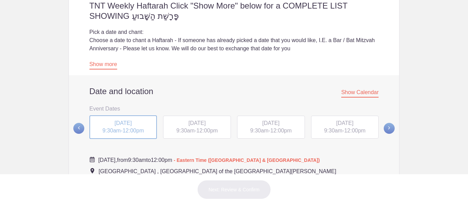
scroll to position [192, 0]
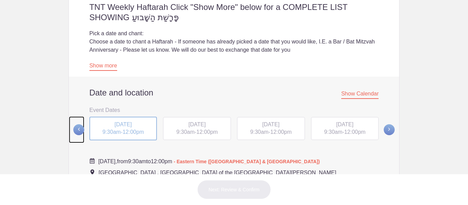
click at [79, 129] on span at bounding box center [78, 129] width 11 height 11
click at [330, 134] on div "[DATE] 9:30am - 12:00pm" at bounding box center [345, 130] width 74 height 26
click at [331, 131] on div "[DATE] 9:30am - 12:00pm" at bounding box center [345, 130] width 74 height 26
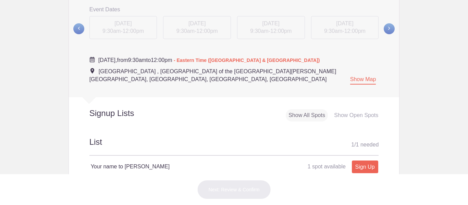
scroll to position [312, 0]
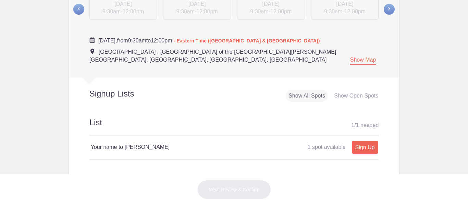
click at [134, 8] on div "[DATE] 9:30am - 12:00pm" at bounding box center [123, 9] width 74 height 26
click at [78, 11] on span at bounding box center [78, 9] width 11 height 11
click at [387, 6] on span at bounding box center [389, 9] width 11 height 11
click at [208, 12] on div "[DATE] 9:30am - 12:00pm" at bounding box center [197, 9] width 74 height 26
click at [201, 9] on div "[DATE] 9:30am - 12:00pm" at bounding box center [197, 9] width 74 height 26
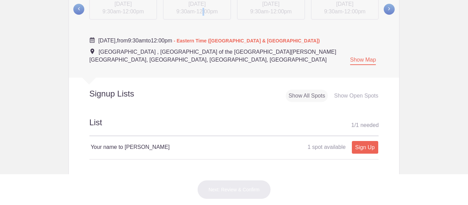
click at [201, 9] on div "[DATE] 9:30am - 12:00pm" at bounding box center [197, 9] width 74 height 26
click at [346, 10] on div "[DATE] 9:30am - 12:00pm" at bounding box center [345, 9] width 74 height 26
click at [388, 10] on span at bounding box center [389, 9] width 11 height 11
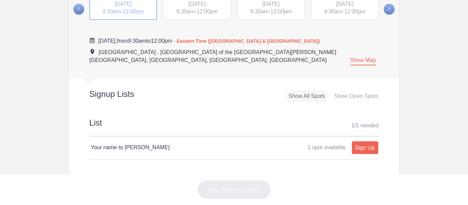
click at [127, 8] on div "[DATE] 9:30am - 12:00pm" at bounding box center [123, 8] width 68 height 24
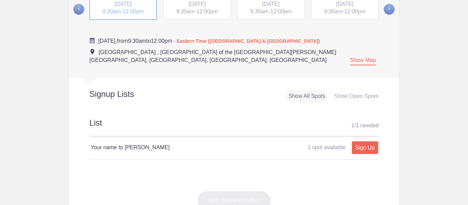
click at [203, 8] on div "[DATE] 9:30am - 12:00pm" at bounding box center [197, 8] width 68 height 23
click at [263, 9] on span "9:30am" at bounding box center [259, 12] width 18 height 6
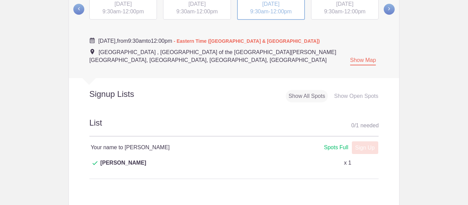
click at [336, 4] on span "[DATE]" at bounding box center [344, 4] width 17 height 6
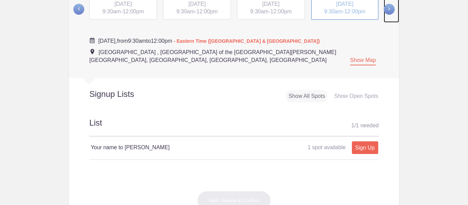
click at [385, 8] on span at bounding box center [389, 9] width 11 height 11
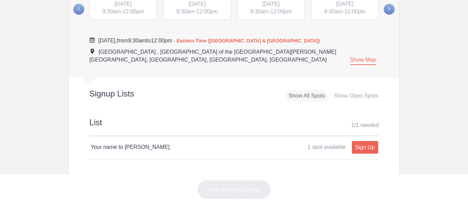
click at [143, 12] on span "12:00pm" at bounding box center [133, 12] width 21 height 6
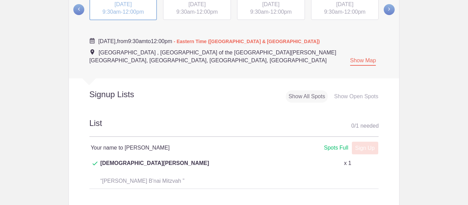
click at [206, 10] on span "12:00pm" at bounding box center [206, 12] width 21 height 6
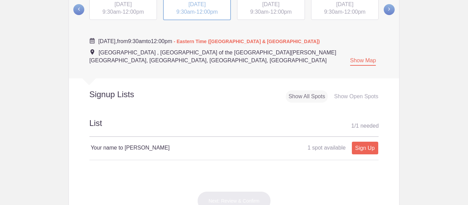
click at [264, 10] on span "9:30am" at bounding box center [259, 12] width 18 height 6
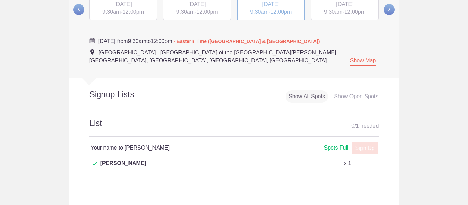
click at [340, 10] on div "[DATE] 9:30am - 12:00pm" at bounding box center [345, 8] width 68 height 23
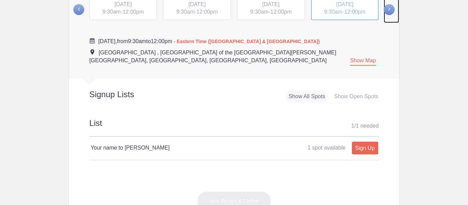
click at [390, 9] on span at bounding box center [389, 9] width 11 height 11
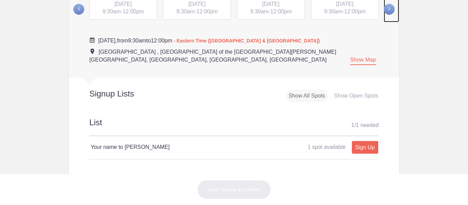
scroll to position [312, 0]
click at [390, 9] on span at bounding box center [389, 9] width 11 height 11
click at [77, 9] on span at bounding box center [78, 9] width 11 height 11
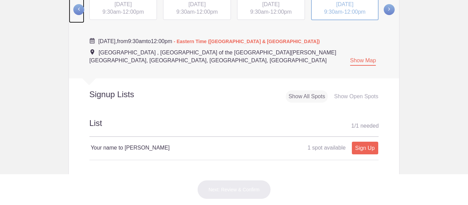
click at [77, 9] on span at bounding box center [78, 9] width 11 height 11
click at [328, 8] on div "[DATE] 9:30am - 12:00pm" at bounding box center [345, 10] width 74 height 26
click at [354, 9] on div "[DATE] 9:30am - 12:00pm" at bounding box center [345, 10] width 74 height 26
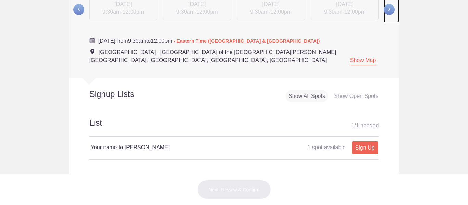
click at [385, 8] on span at bounding box center [389, 9] width 11 height 11
click at [141, 10] on span "12:00pm" at bounding box center [133, 12] width 21 height 6
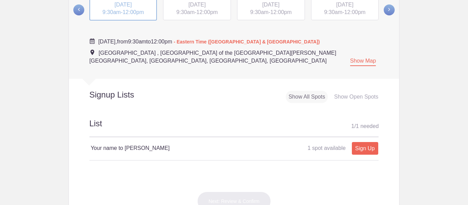
click at [205, 7] on span "[DATE]" at bounding box center [197, 5] width 17 height 6
click at [275, 4] on span "[DATE]" at bounding box center [271, 5] width 17 height 6
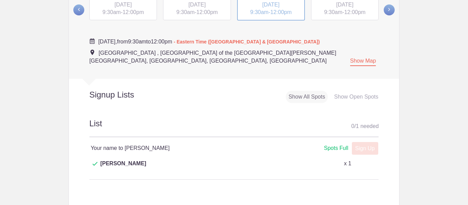
click at [332, 11] on span "9:30am" at bounding box center [333, 12] width 18 height 6
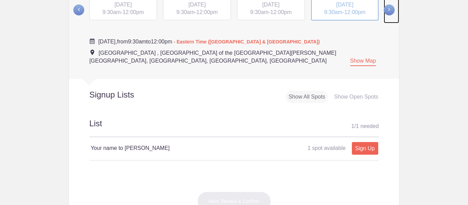
click at [385, 10] on span at bounding box center [389, 9] width 11 height 11
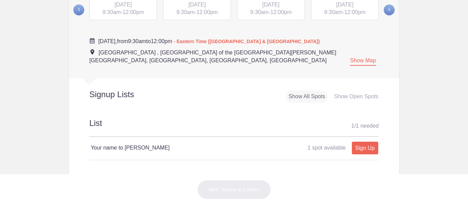
click at [132, 6] on span "[DATE]" at bounding box center [122, 5] width 17 height 6
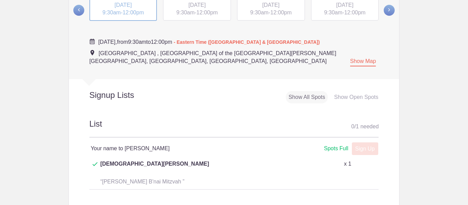
click at [188, 11] on span "9:30am" at bounding box center [186, 13] width 18 height 6
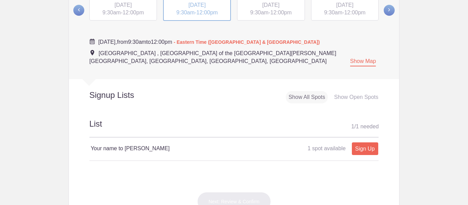
click at [279, 5] on span "[DATE]" at bounding box center [271, 5] width 17 height 6
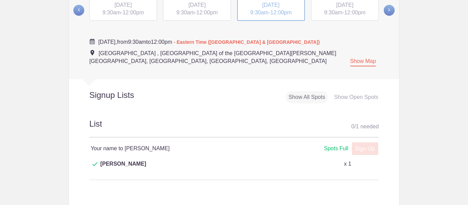
click at [351, 2] on span "[DATE]" at bounding box center [344, 5] width 17 height 6
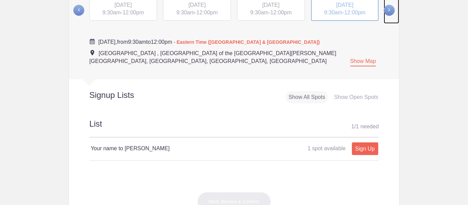
click at [387, 8] on span at bounding box center [389, 10] width 11 height 11
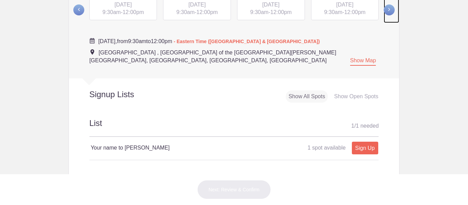
scroll to position [311, 0]
click at [146, 13] on div "[DATE] 9:30am - 12:00pm" at bounding box center [123, 9] width 68 height 23
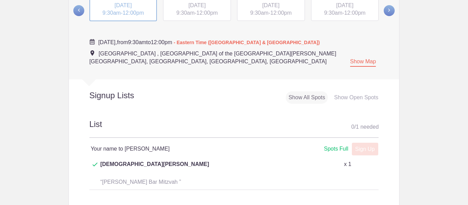
click at [202, 14] on span "12:00pm" at bounding box center [206, 13] width 21 height 6
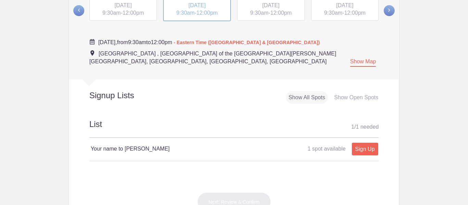
click at [263, 8] on span "[DATE]" at bounding box center [271, 5] width 17 height 6
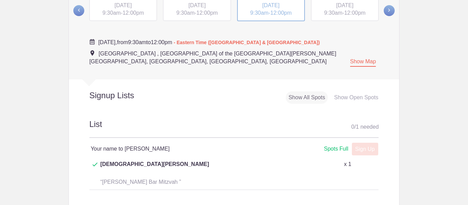
click at [356, 13] on span "12:00pm" at bounding box center [354, 13] width 21 height 6
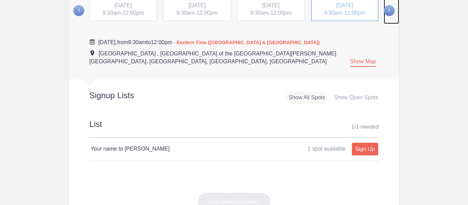
click at [384, 11] on span at bounding box center [389, 10] width 11 height 11
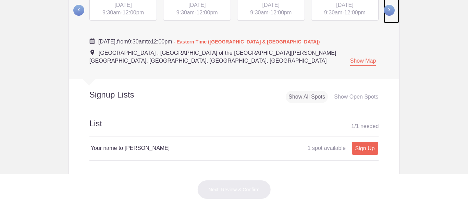
scroll to position [311, 0]
click at [119, 13] on div "[DATE] 9:30am - 12:00pm" at bounding box center [123, 9] width 68 height 23
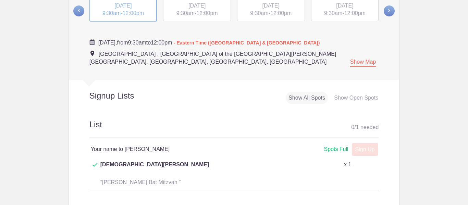
click at [199, 4] on span "[DATE]" at bounding box center [197, 6] width 17 height 6
click at [276, 4] on span "[DATE]" at bounding box center [271, 6] width 17 height 6
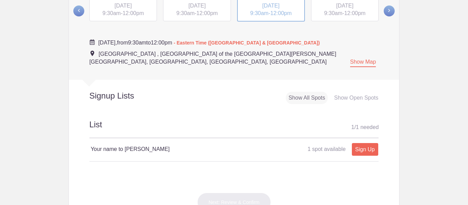
click at [353, 6] on span "[DATE]" at bounding box center [344, 6] width 17 height 6
